Goal: Task Accomplishment & Management: Use online tool/utility

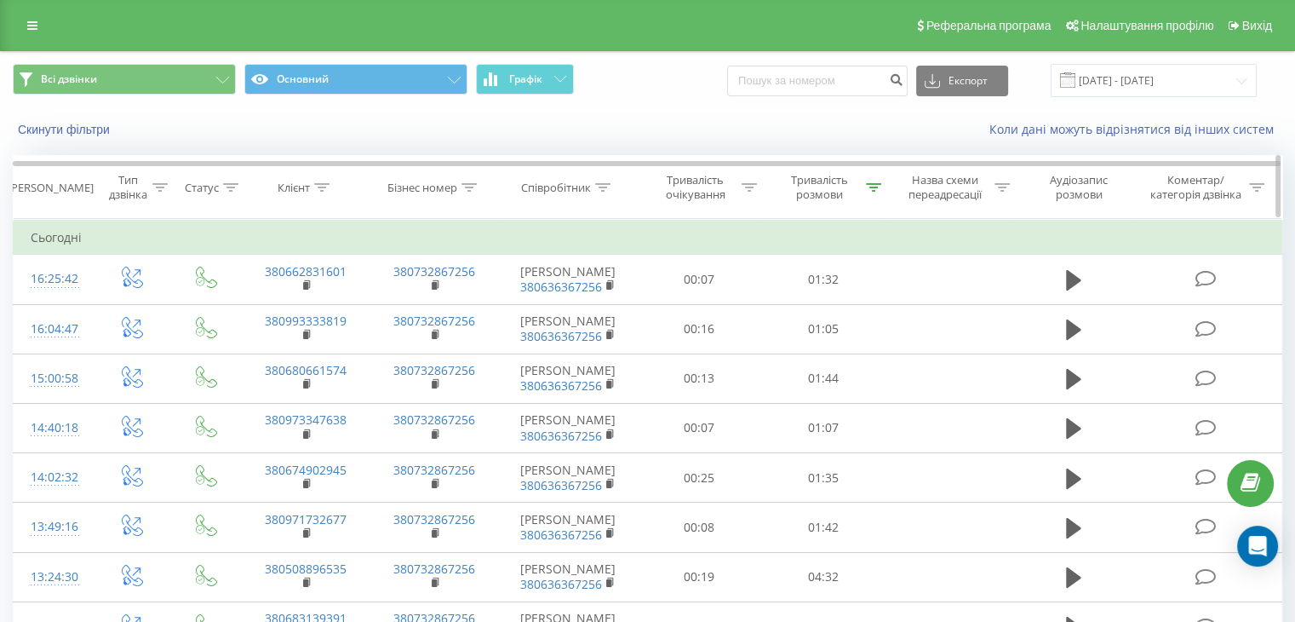
click at [875, 187] on icon at bounding box center [873, 187] width 15 height 9
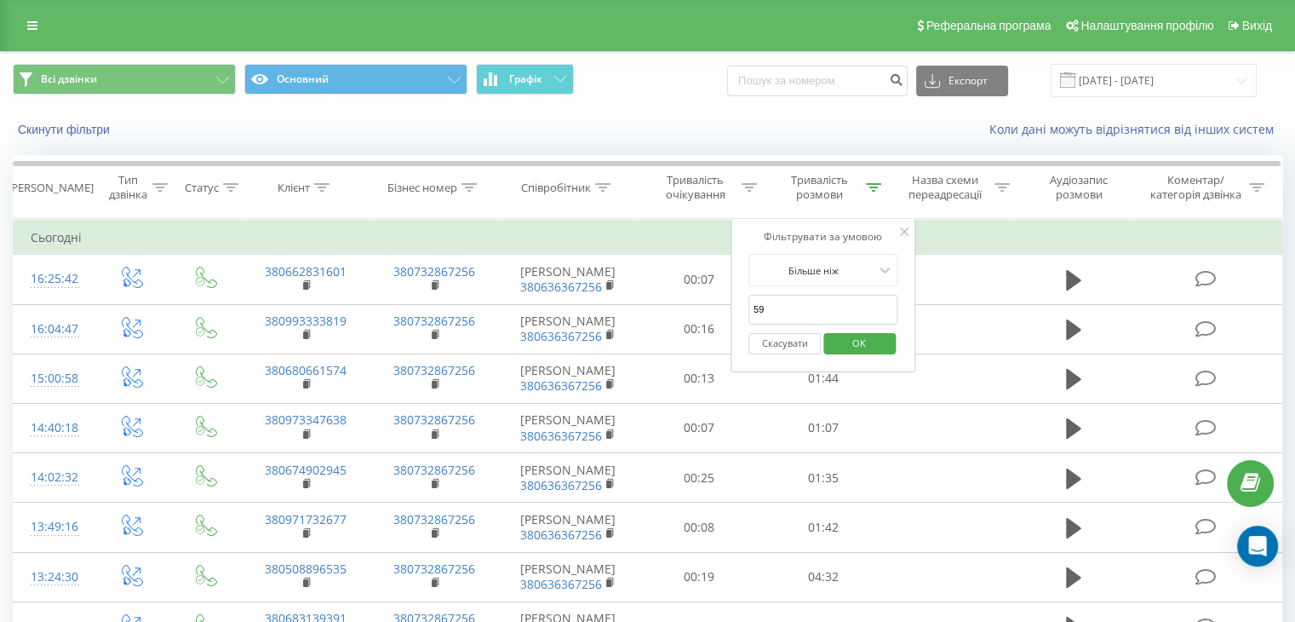
drag, startPoint x: 861, startPoint y: 336, endPoint x: 877, endPoint y: 283, distance: 56.0
click at [861, 338] on span "OK" at bounding box center [859, 343] width 48 height 26
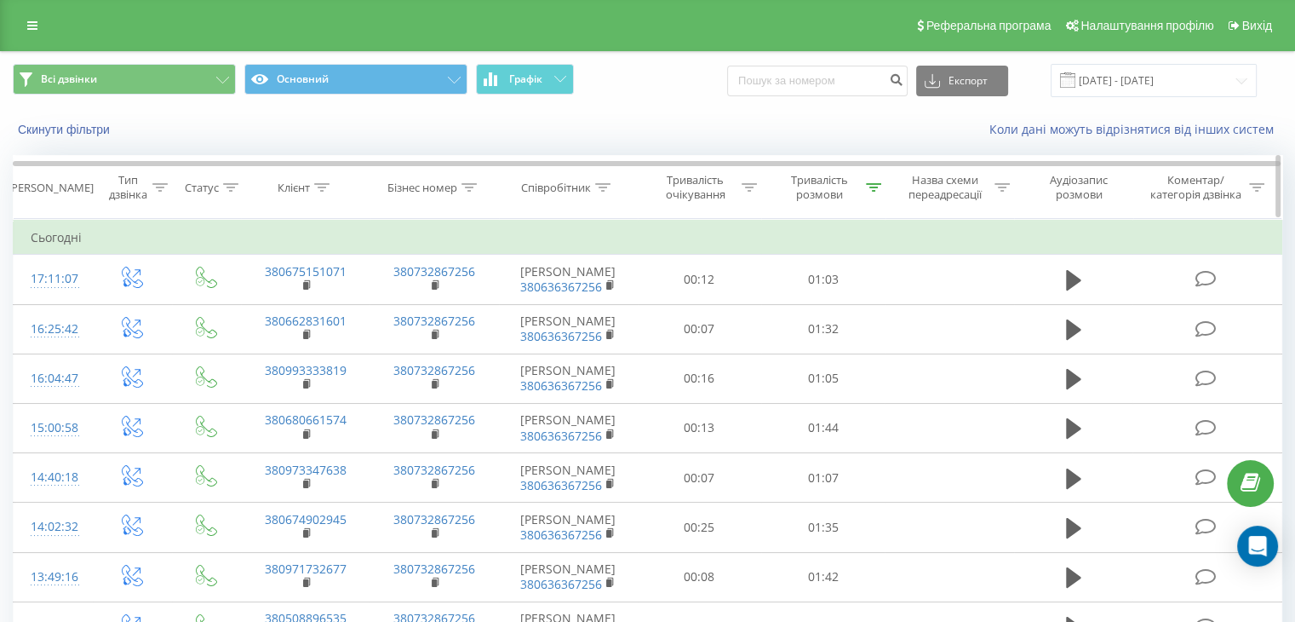
click at [873, 183] on icon at bounding box center [873, 187] width 15 height 9
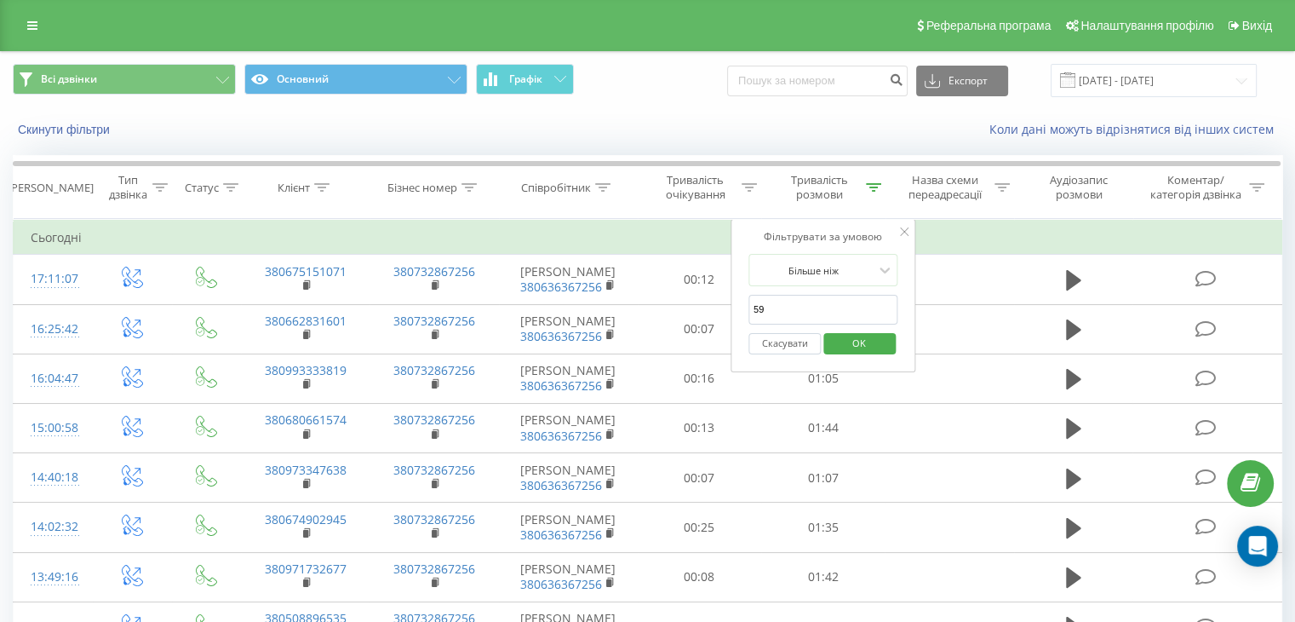
click at [844, 339] on span "OK" at bounding box center [859, 343] width 48 height 26
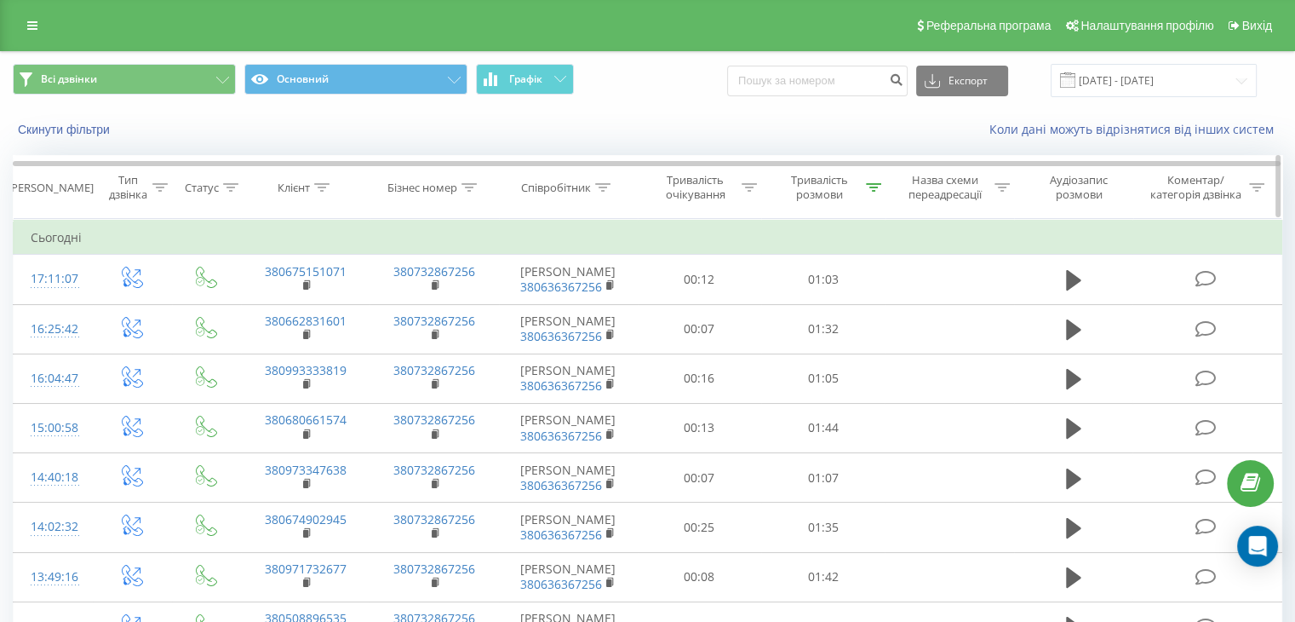
click at [882, 188] on div "Тривалість розмови" at bounding box center [823, 187] width 124 height 29
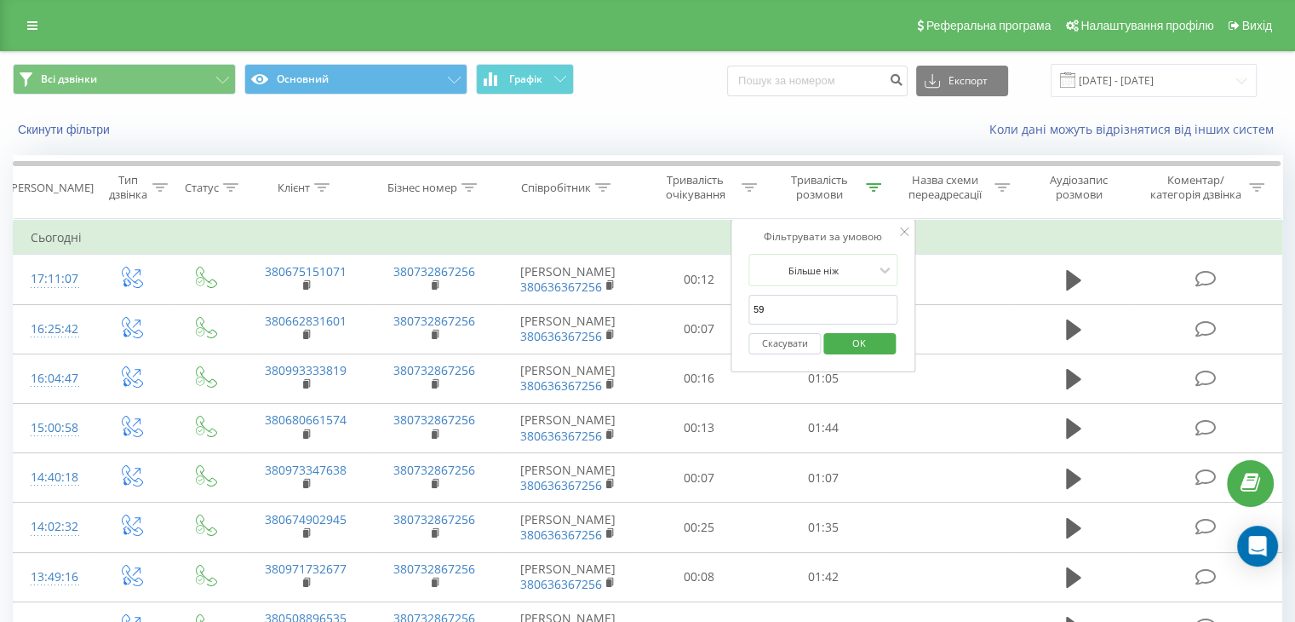
click at [863, 352] on span "OK" at bounding box center [859, 343] width 48 height 26
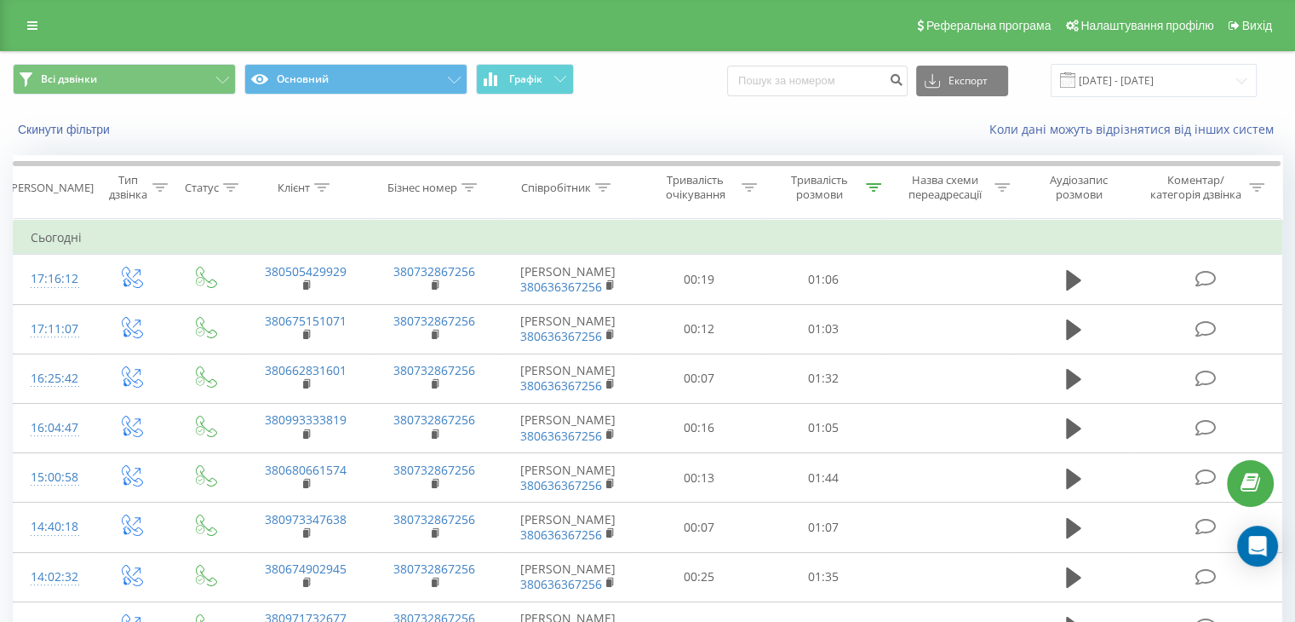
click at [35, 9] on div "Реферальна програма Налаштування профілю Вихід" at bounding box center [647, 25] width 1295 height 51
click at [35, 26] on icon at bounding box center [32, 26] width 10 height 12
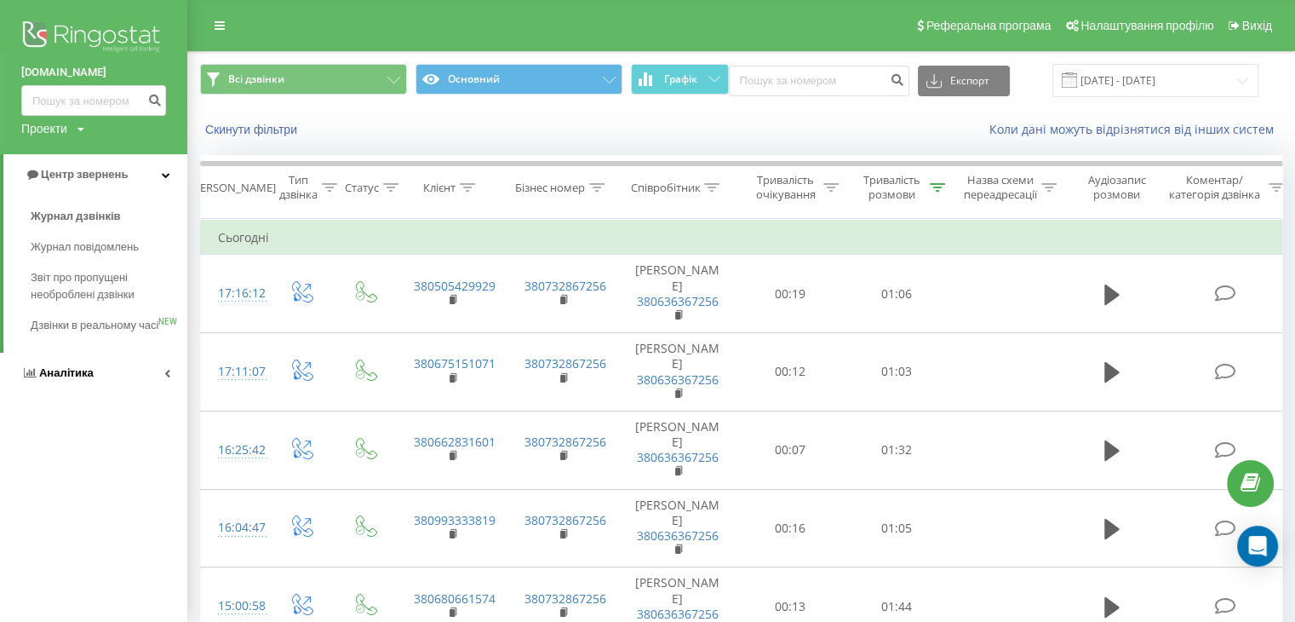
click at [108, 376] on link "Аналiтика" at bounding box center [93, 373] width 187 height 41
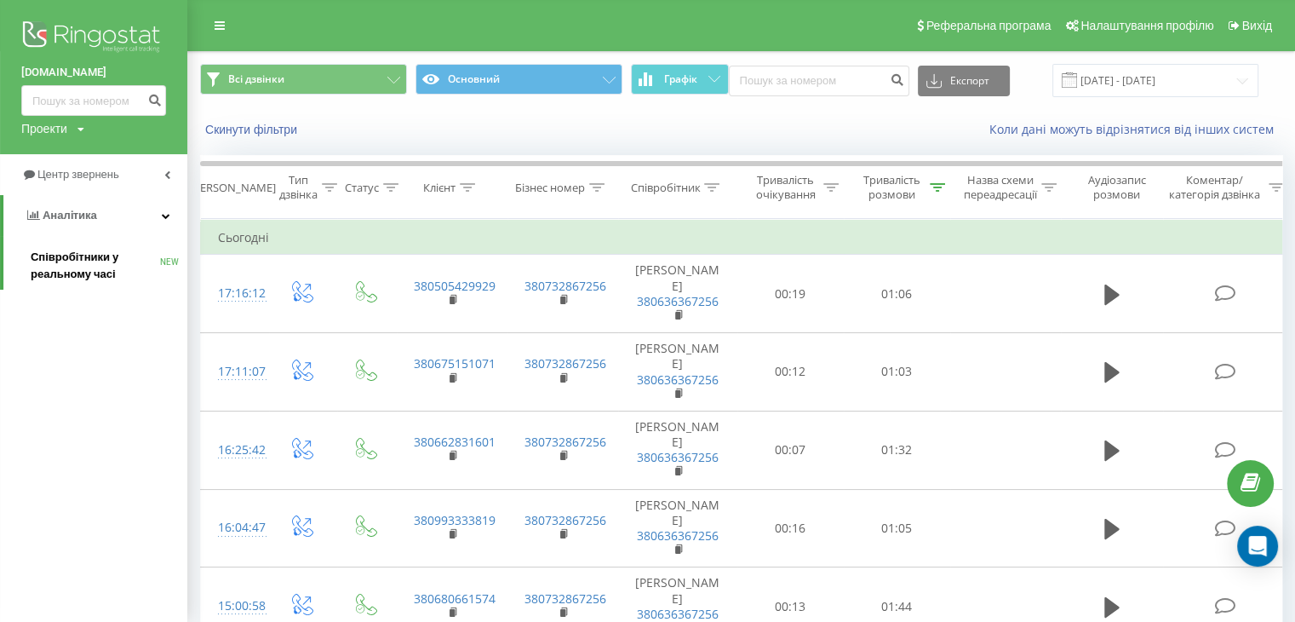
click at [106, 268] on span "Співробітники у реальному часі" at bounding box center [95, 266] width 129 height 34
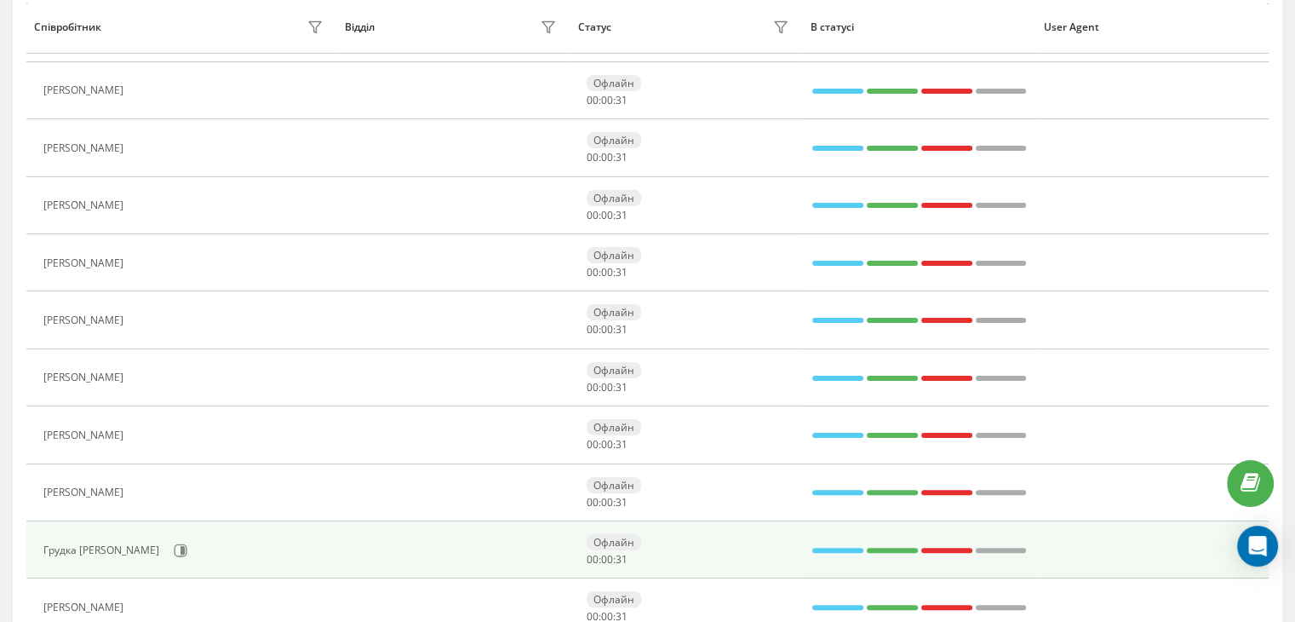
scroll to position [596, 0]
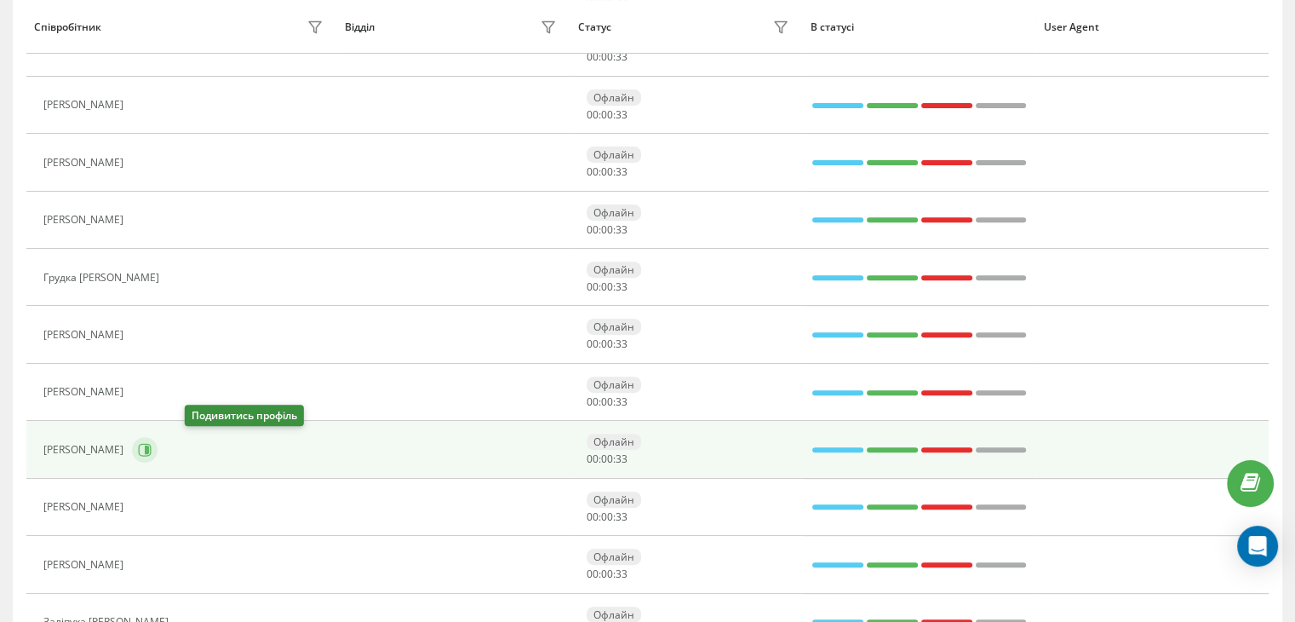
click at [149, 447] on icon at bounding box center [147, 449] width 4 height 9
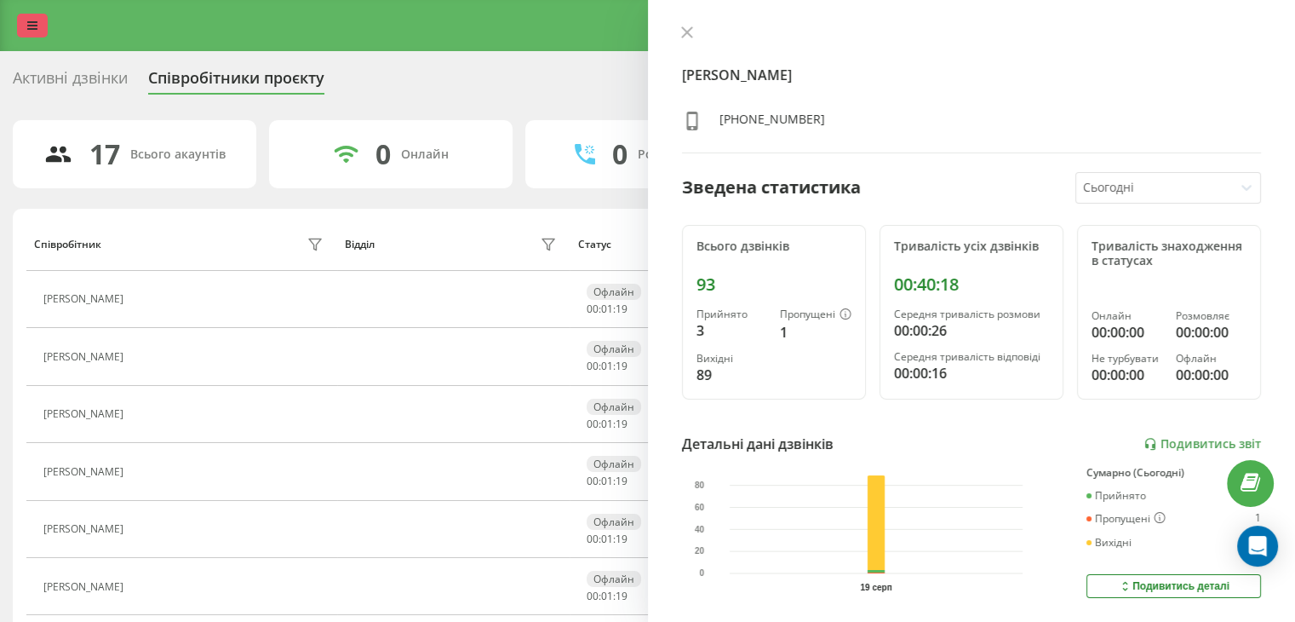
click at [27, 25] on icon at bounding box center [32, 26] width 10 height 12
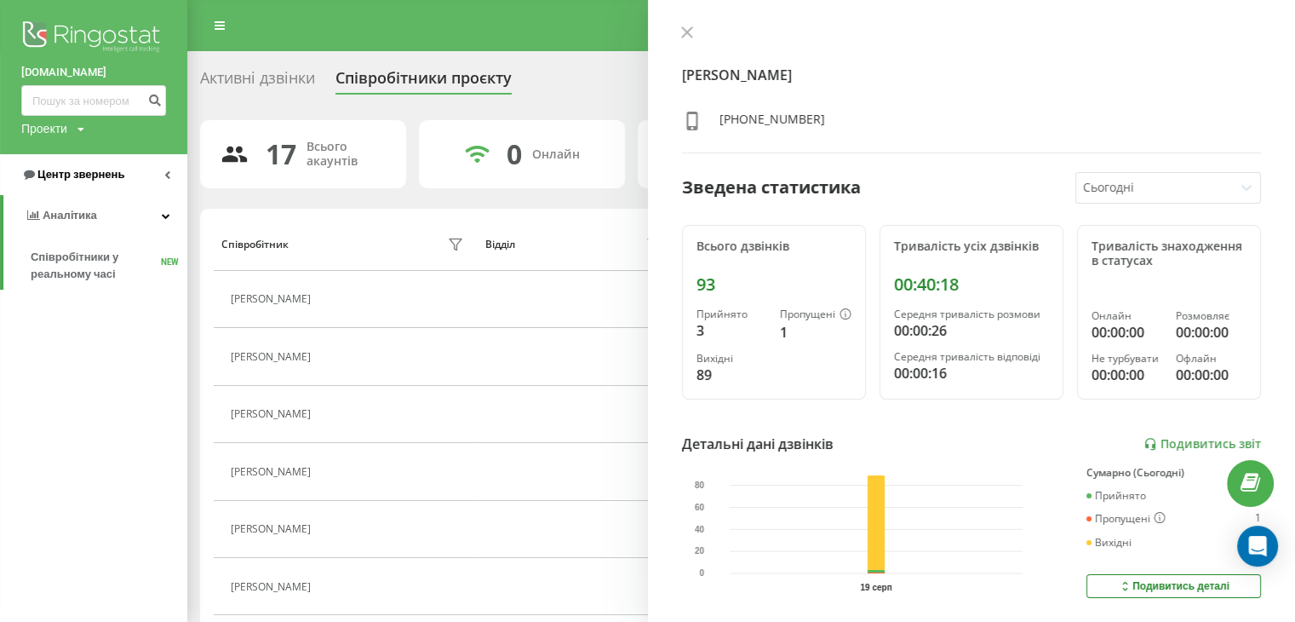
click at [93, 181] on span "Центр звернень" at bounding box center [72, 174] width 103 height 17
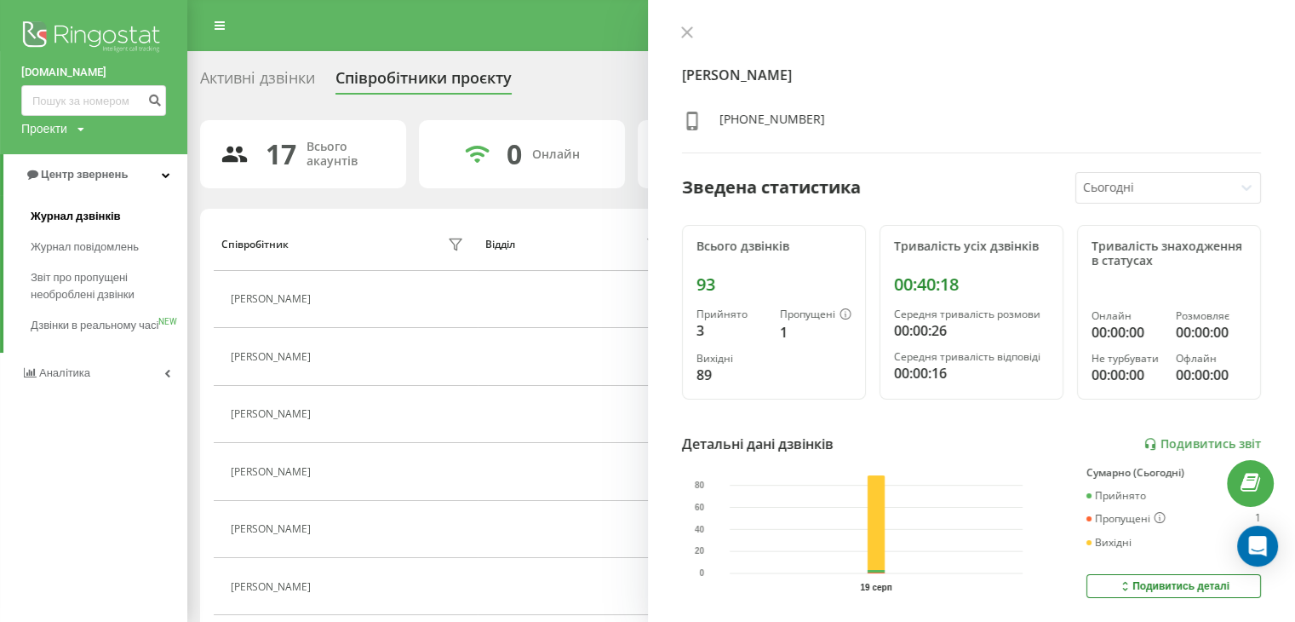
click at [106, 212] on span "Журнал дзвінків" at bounding box center [76, 216] width 90 height 17
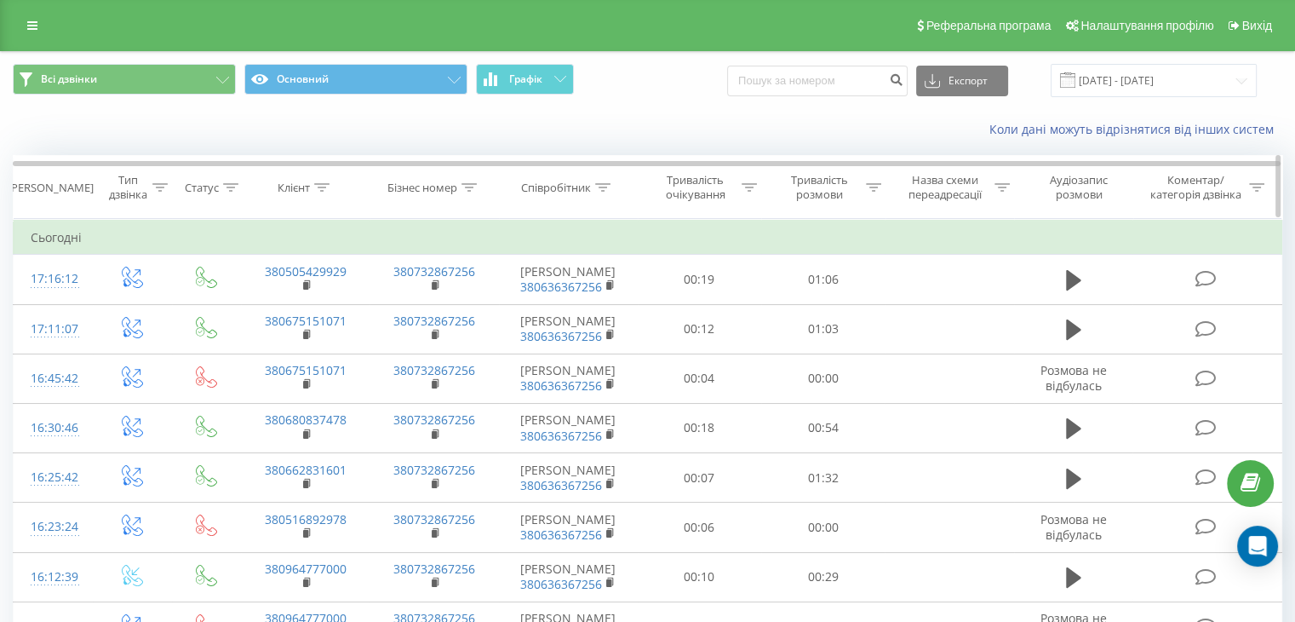
click at [879, 188] on icon at bounding box center [873, 187] width 15 height 9
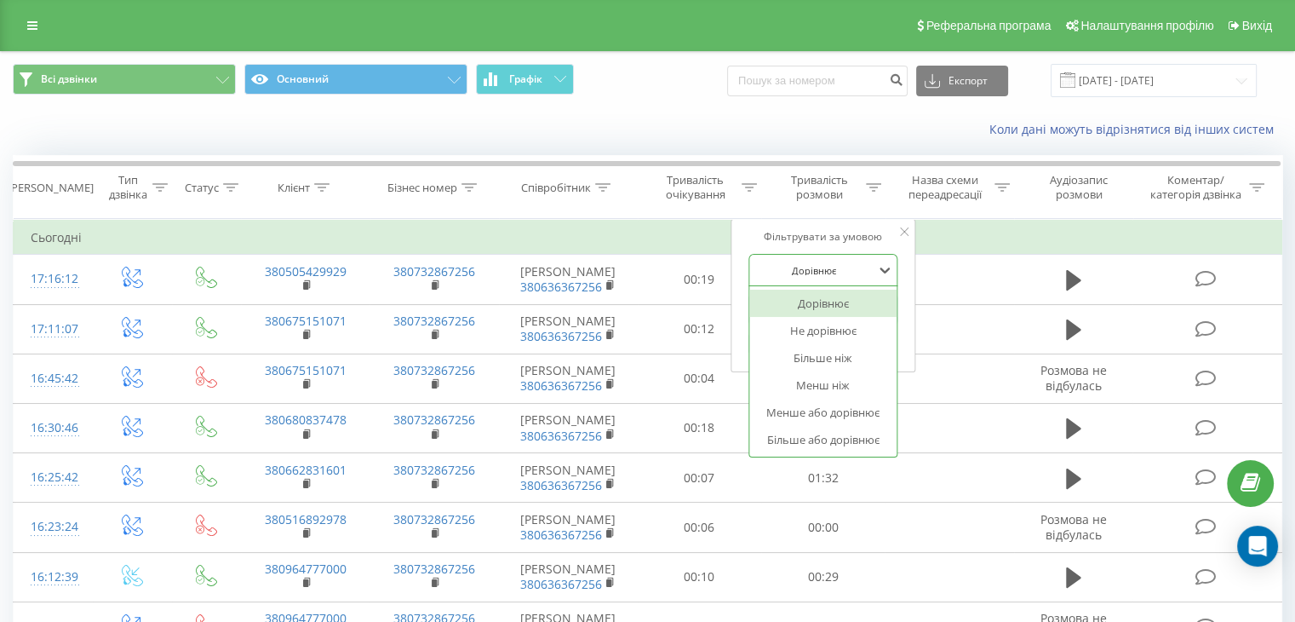
click at [840, 283] on div "Дорівнює" at bounding box center [824, 270] width 150 height 32
click at [829, 359] on div "Більше ніж" at bounding box center [823, 357] width 148 height 27
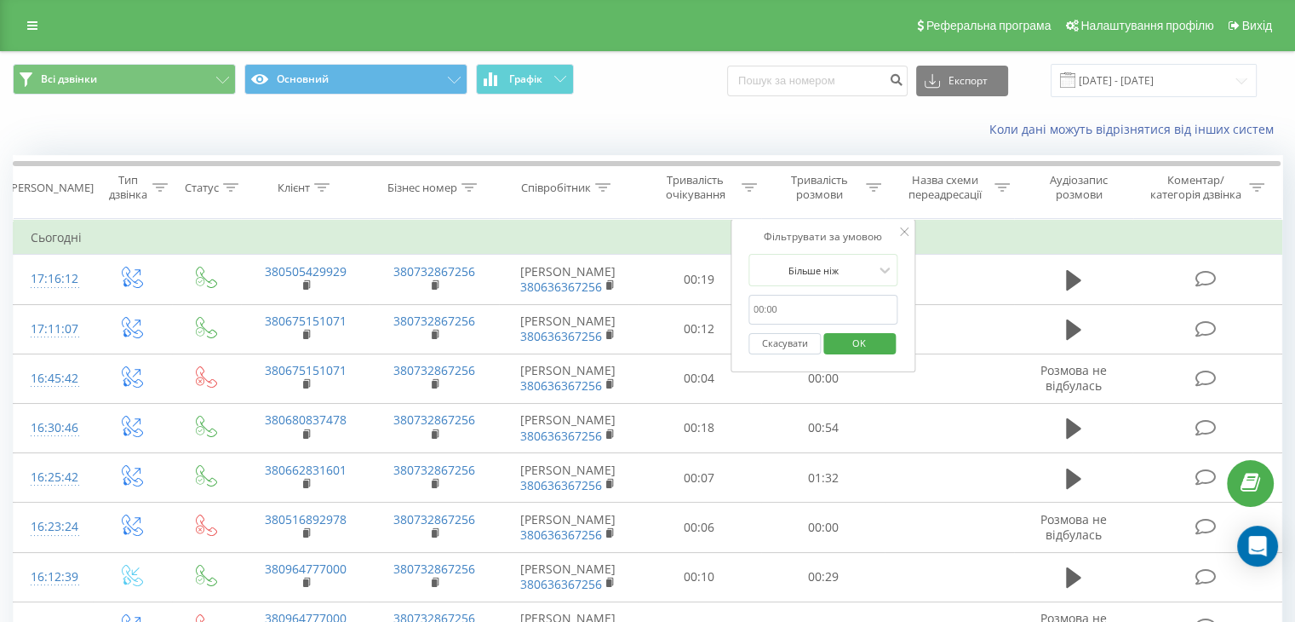
click at [845, 335] on span "OK" at bounding box center [859, 343] width 48 height 26
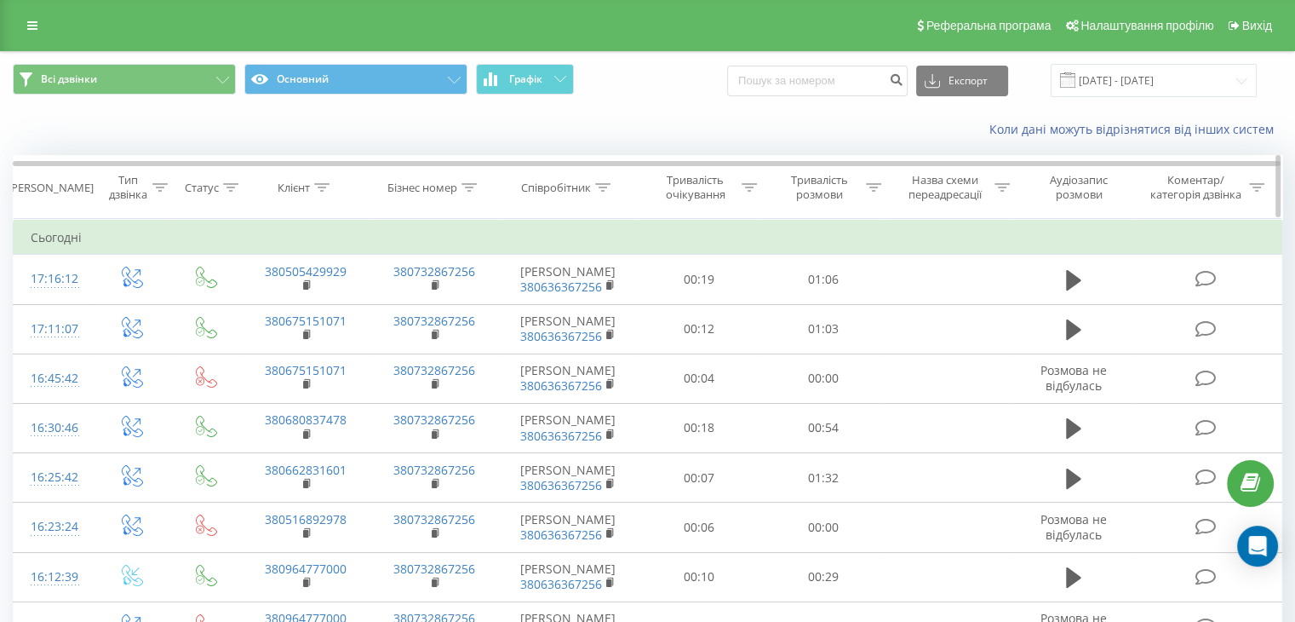
click at [841, 189] on div "Тривалість розмови" at bounding box center [819, 187] width 85 height 29
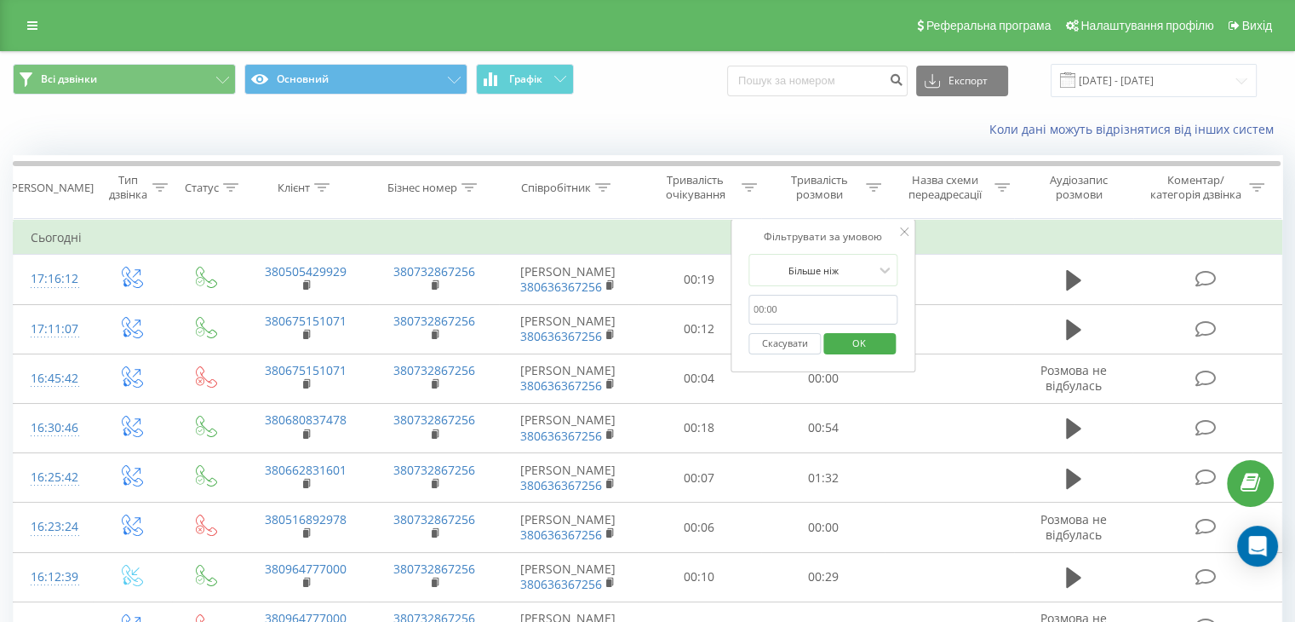
click at [811, 311] on input "text" at bounding box center [824, 310] width 150 height 30
type input "59"
click at [841, 338] on span "OK" at bounding box center [859, 343] width 48 height 26
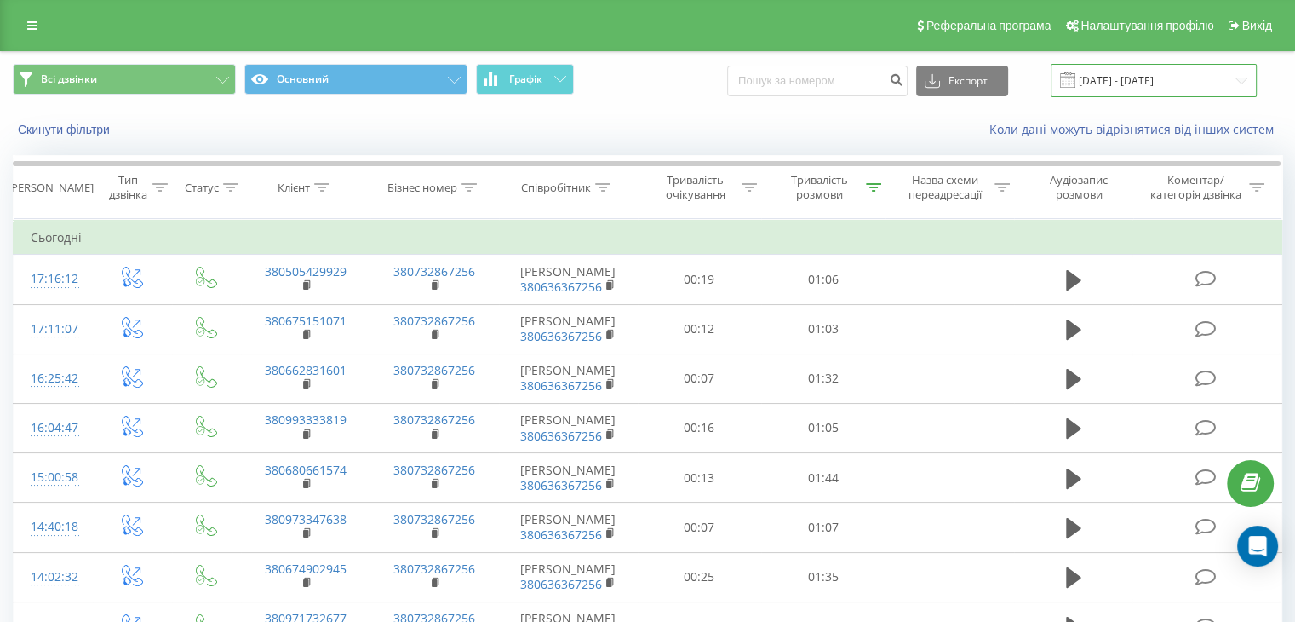
click at [1174, 69] on input "[DATE] - [DATE]" at bounding box center [1154, 80] width 206 height 33
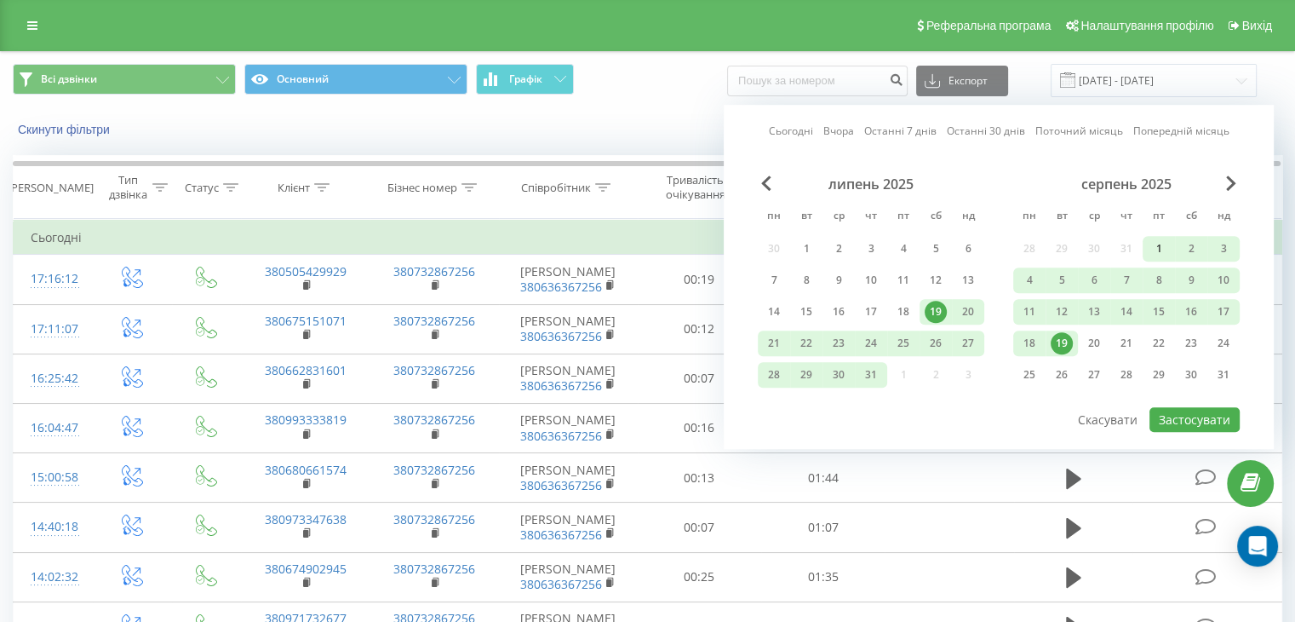
click at [1157, 243] on div "1" at bounding box center [1159, 249] width 22 height 22
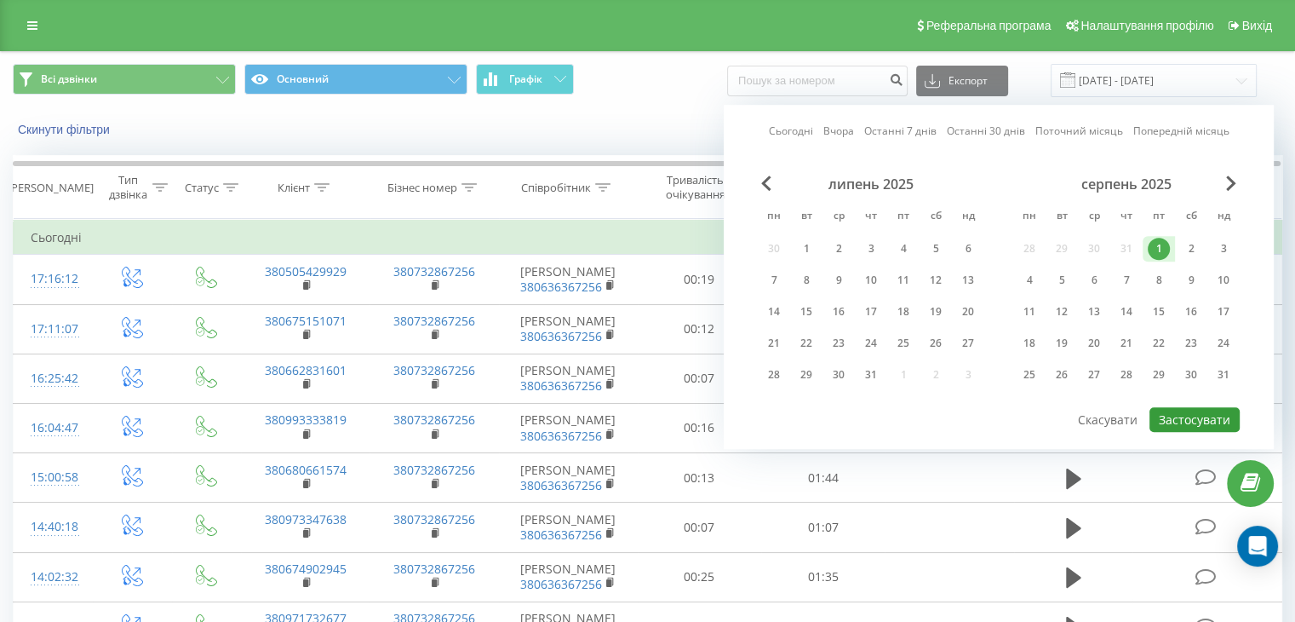
click at [1178, 414] on button "Застосувати" at bounding box center [1195, 419] width 90 height 25
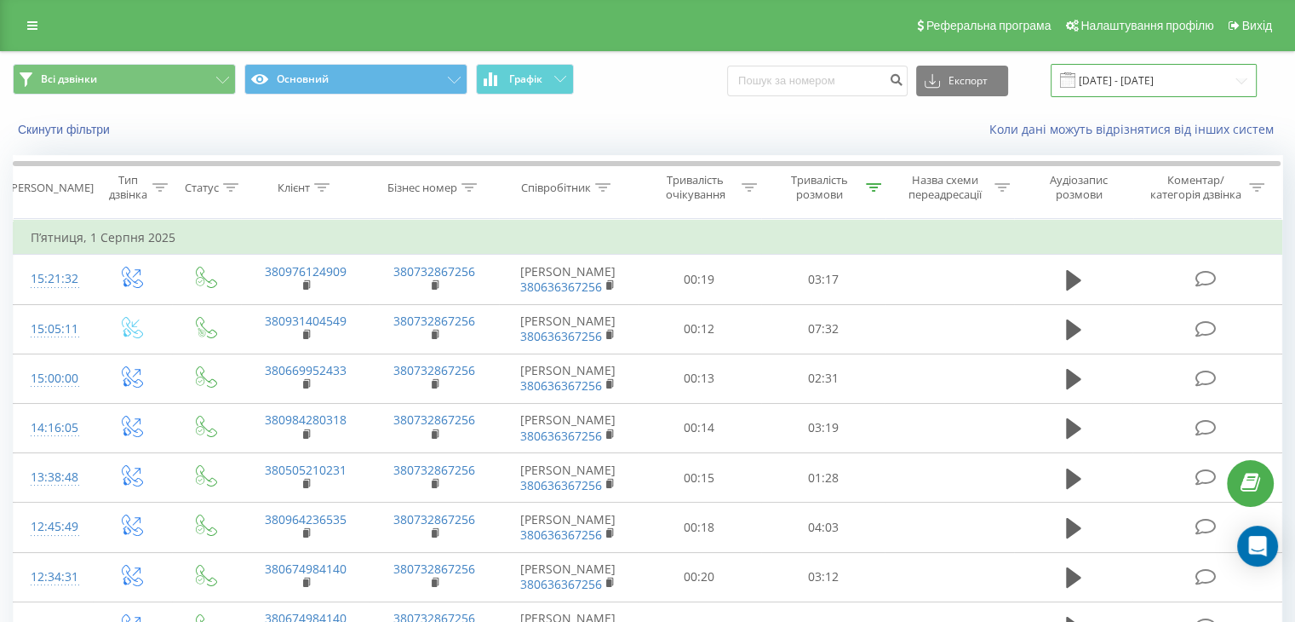
click at [1208, 85] on input "01.08.2025 - 01.08.2025" at bounding box center [1154, 80] width 206 height 33
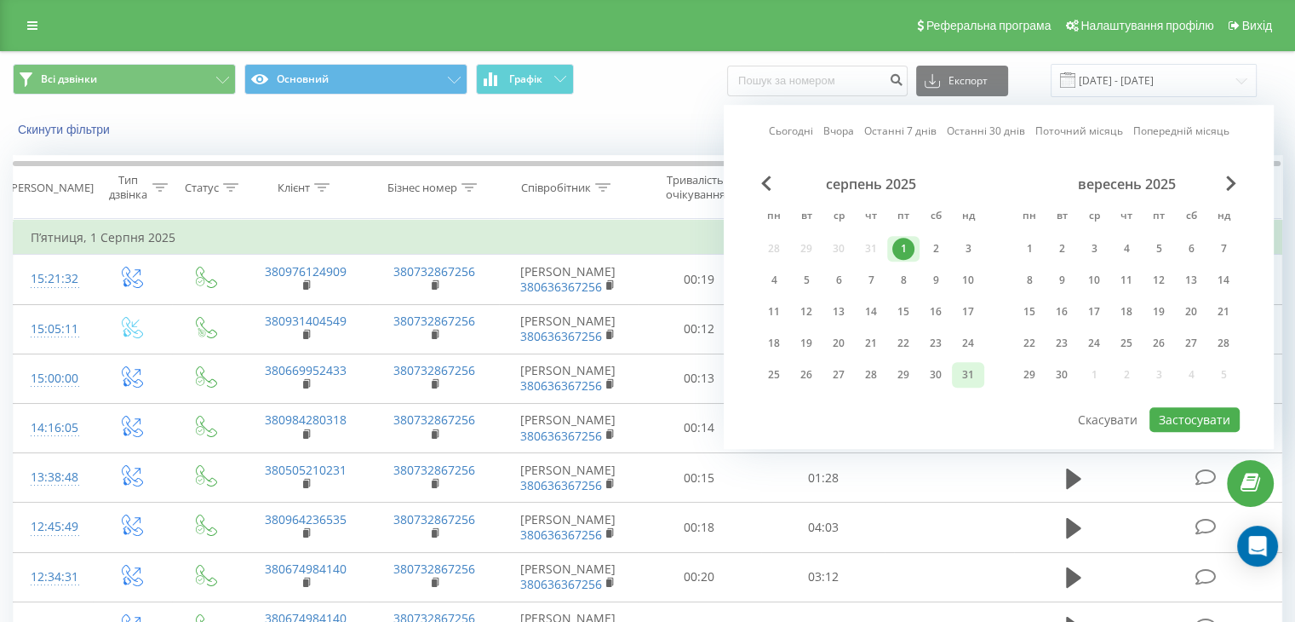
click at [973, 365] on div "31" at bounding box center [968, 375] width 22 height 22
click at [890, 246] on div "1" at bounding box center [903, 249] width 32 height 26
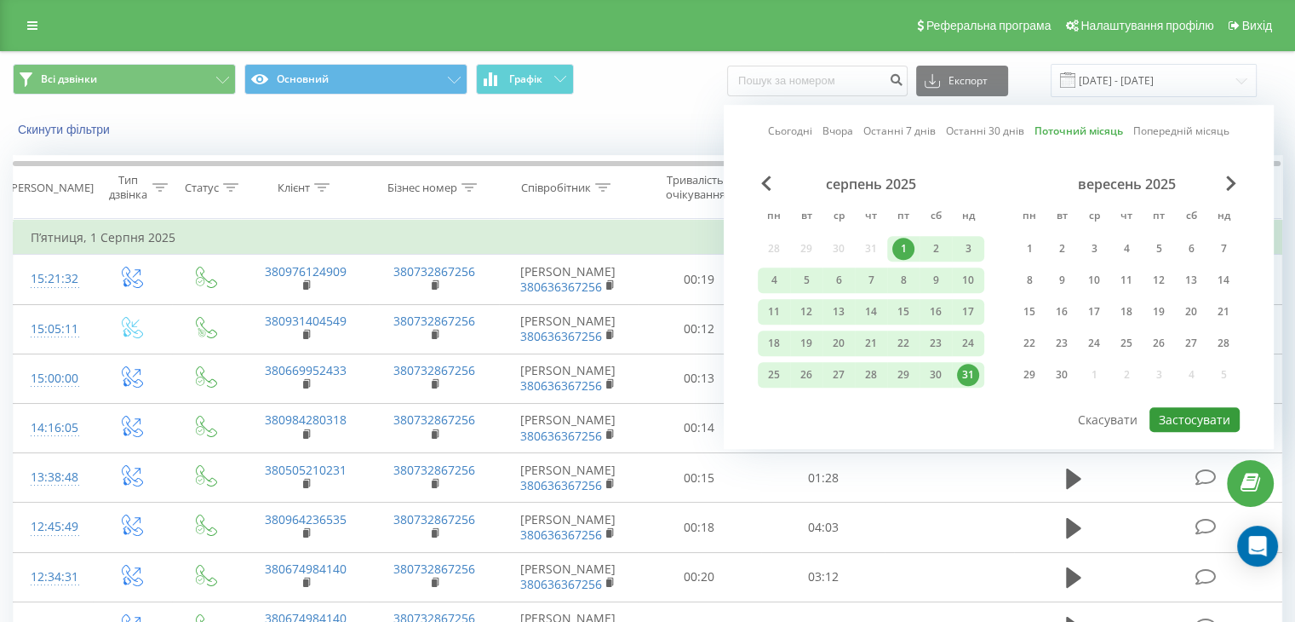
click at [1193, 416] on button "Застосувати" at bounding box center [1195, 419] width 90 height 25
type input "01.08.2025 - 31.08.2025"
